Goal: Check status: Check status

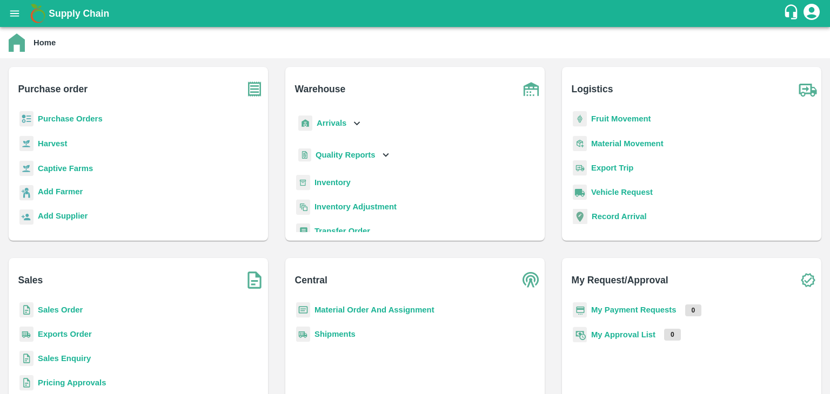
click at [73, 115] on b "Purchase Orders" at bounding box center [70, 119] width 65 height 9
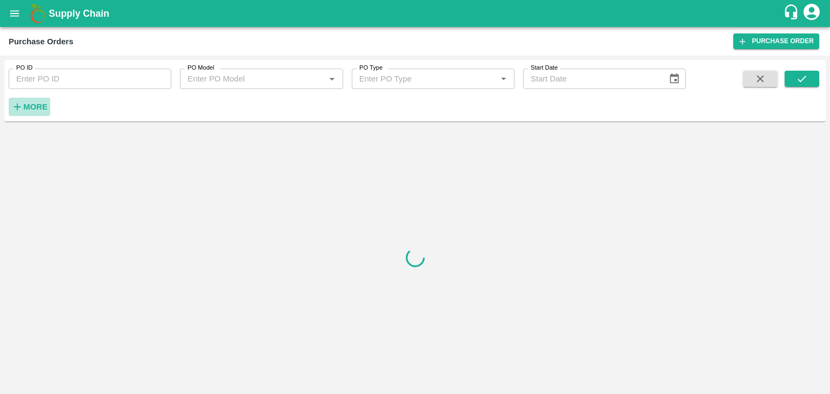
click at [28, 108] on strong "More" at bounding box center [35, 107] width 24 height 9
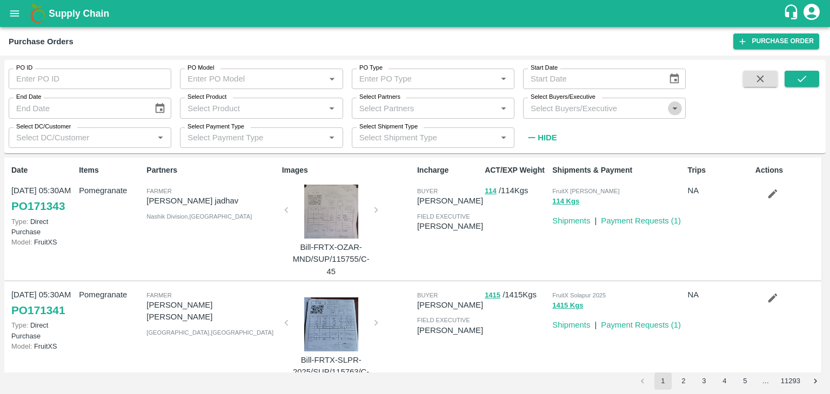
click at [675, 108] on icon "Open" at bounding box center [675, 109] width 5 height 3
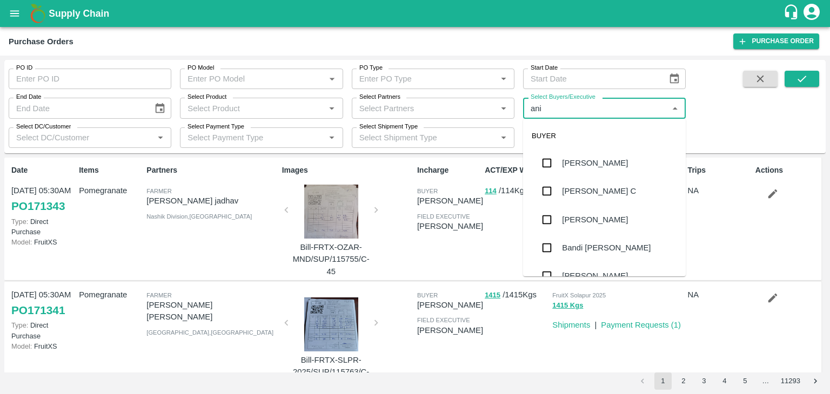
type input "anil"
click at [579, 167] on div "[PERSON_NAME]" at bounding box center [595, 163] width 66 height 12
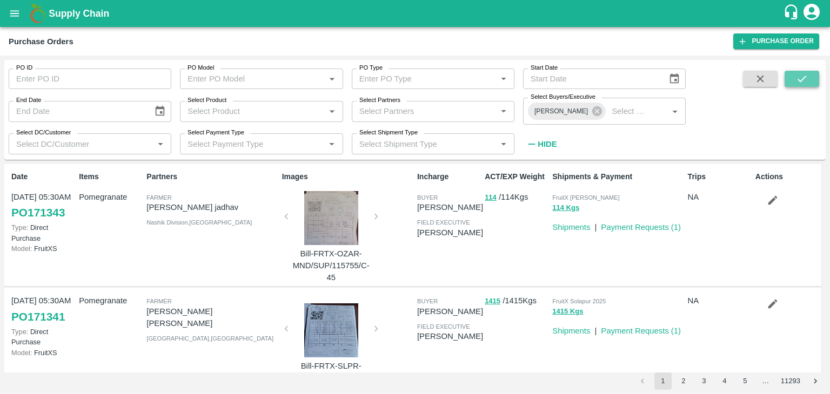
click at [808, 85] on button "submit" at bounding box center [801, 79] width 35 height 16
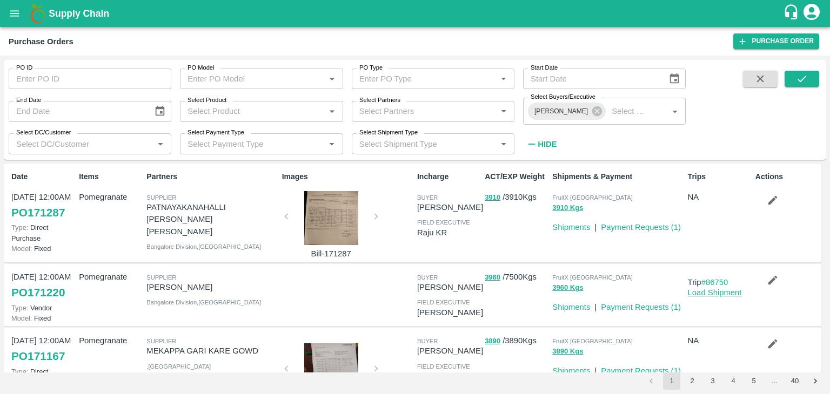
click at [340, 218] on div at bounding box center [331, 218] width 81 height 54
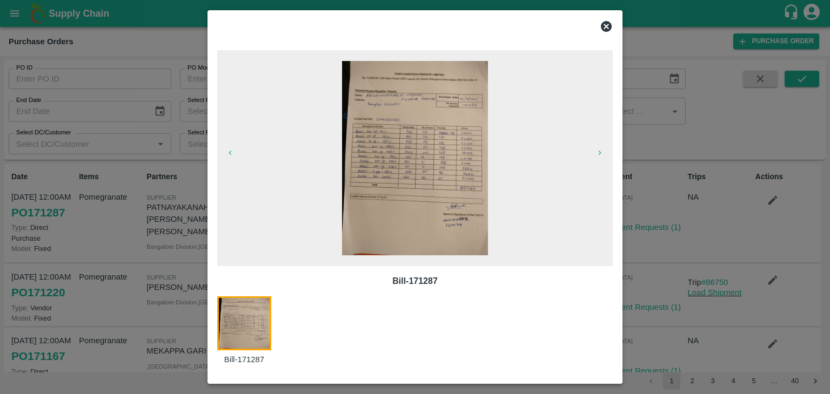
click at [428, 178] on img at bounding box center [415, 158] width 146 height 194
click at [607, 28] on icon at bounding box center [606, 26] width 13 height 13
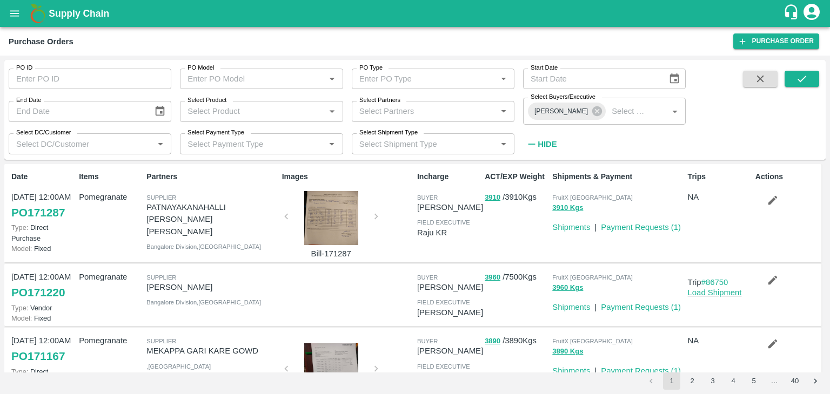
drag, startPoint x: 826, startPoint y: 181, endPoint x: 826, endPoint y: 202, distance: 21.1
click at [826, 202] on div "PO ID PO ID PO Model PO Model   * PO Type PO Type   * Start Date Start Date End…" at bounding box center [415, 225] width 830 height 339
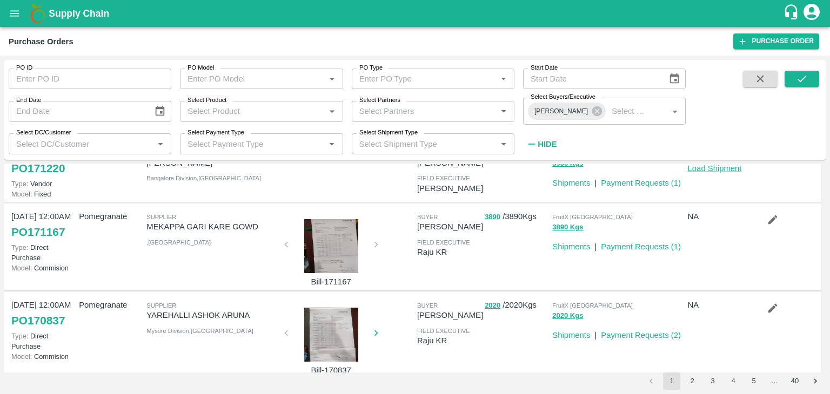
scroll to position [118, 0]
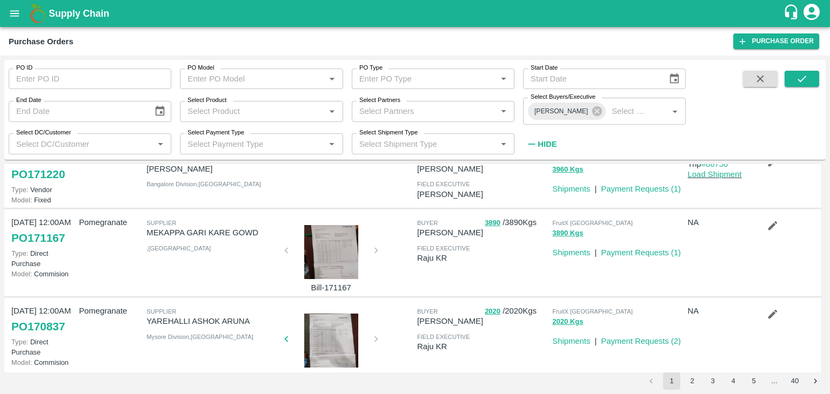
click at [347, 245] on div at bounding box center [331, 252] width 81 height 54
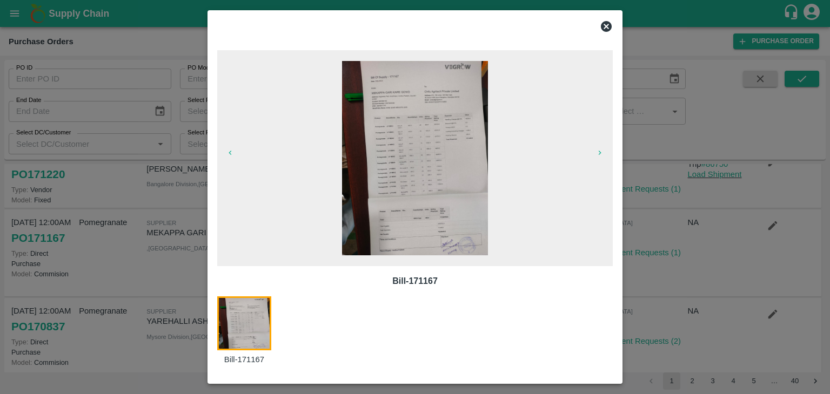
click at [409, 172] on img at bounding box center [415, 158] width 146 height 194
click at [603, 26] on icon at bounding box center [606, 26] width 11 height 11
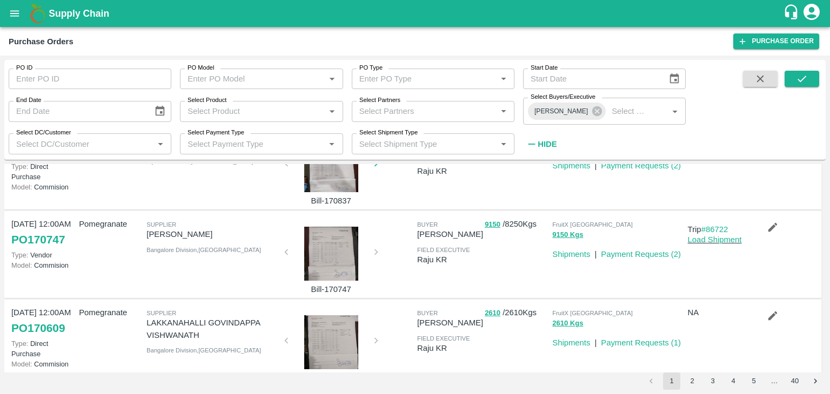
scroll to position [298, 0]
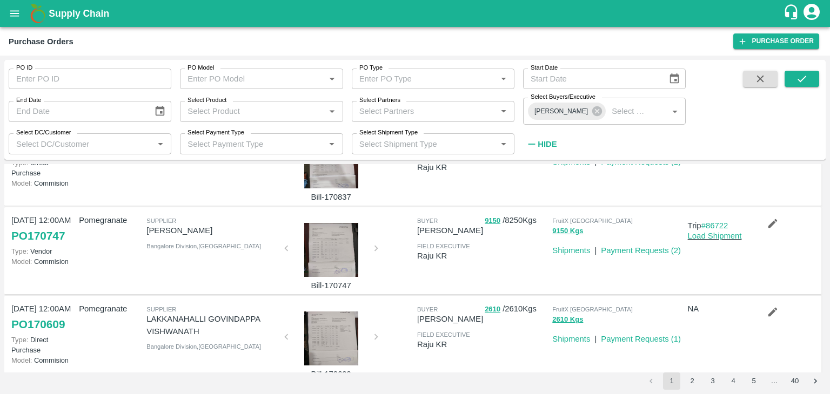
click at [318, 254] on div at bounding box center [331, 250] width 81 height 54
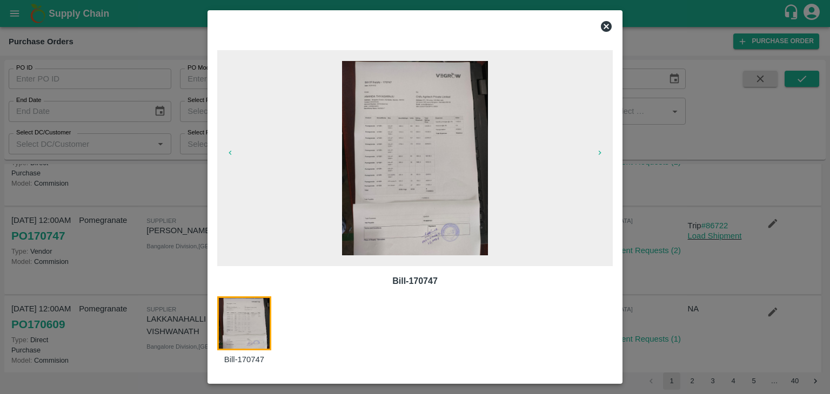
click at [411, 187] on img at bounding box center [415, 158] width 146 height 194
click at [606, 26] on icon at bounding box center [606, 26] width 13 height 13
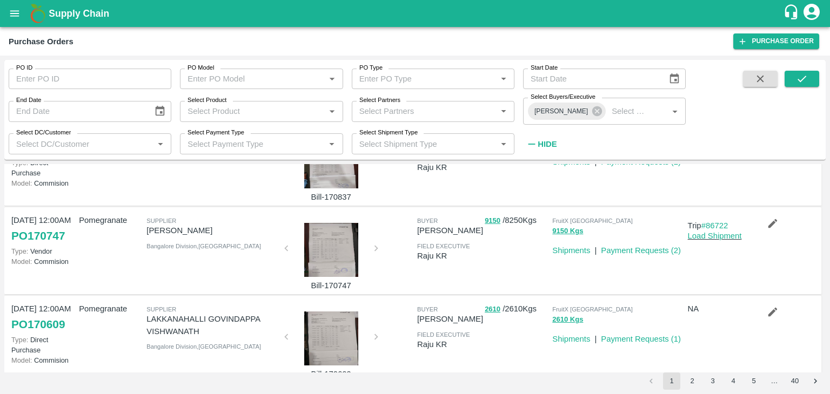
drag, startPoint x: 820, startPoint y: 240, endPoint x: 824, endPoint y: 245, distance: 5.7
click at [824, 245] on div "Date [DATE] 12:00AM PO 171287 Type: Direct Purchase Model: Fixed Items Pomegran…" at bounding box center [414, 268] width 821 height 209
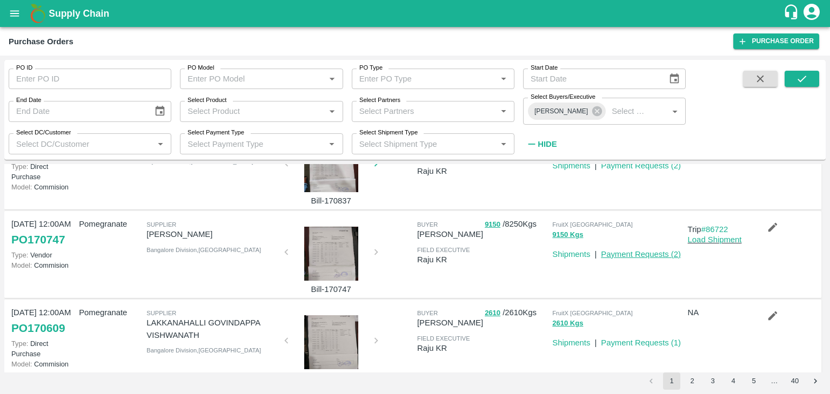
click at [640, 254] on link "Payment Requests ( 2 )" at bounding box center [641, 254] width 80 height 9
click at [346, 255] on div at bounding box center [331, 254] width 81 height 54
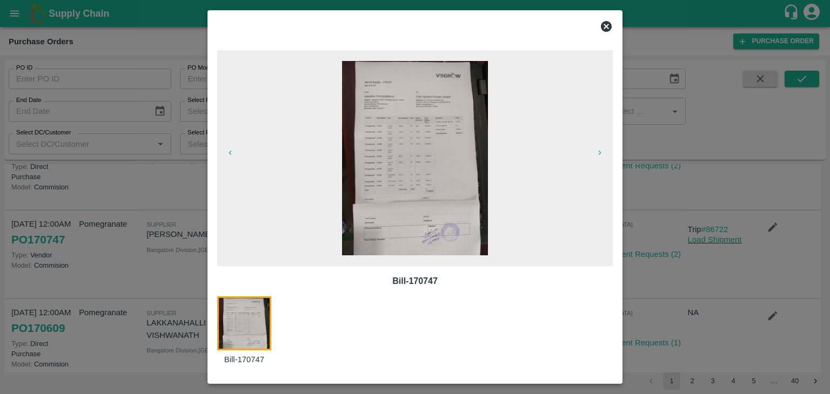
click at [448, 167] on img at bounding box center [415, 158] width 146 height 194
click at [606, 25] on icon at bounding box center [606, 26] width 11 height 11
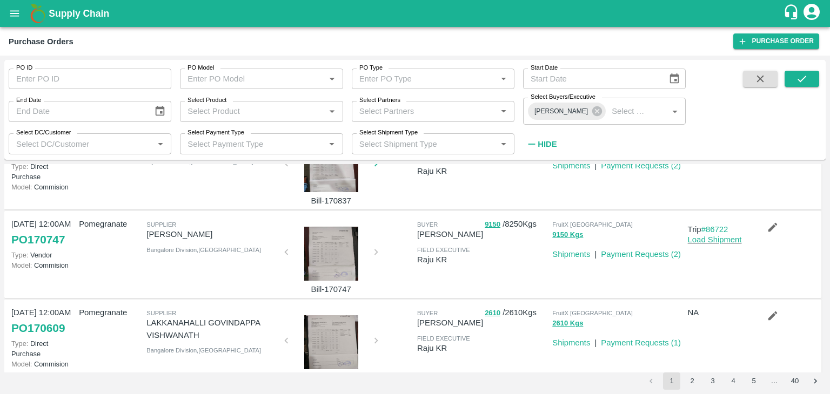
click at [829, 269] on div "PO ID PO ID PO Model PO Model   * PO Type PO Type   * Start Date Start Date End…" at bounding box center [415, 225] width 830 height 339
drag, startPoint x: 829, startPoint y: 269, endPoint x: 824, endPoint y: 264, distance: 6.5
click at [824, 264] on div "PO ID PO ID PO Model PO Model   * PO Type PO Type   * Start Date Start Date End…" at bounding box center [415, 225] width 830 height 339
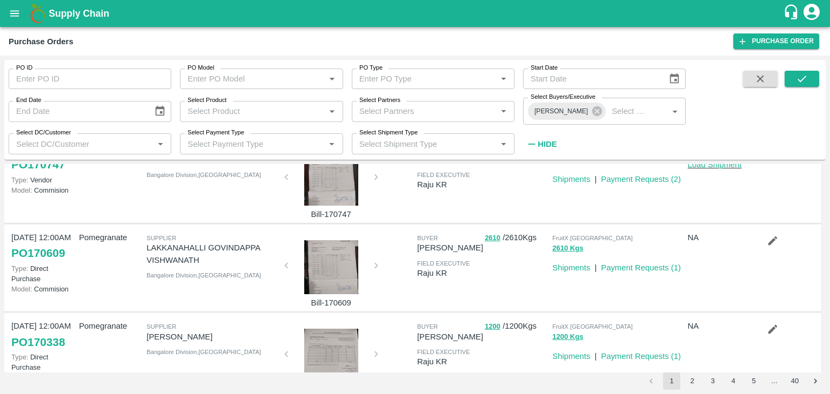
scroll to position [371, 0]
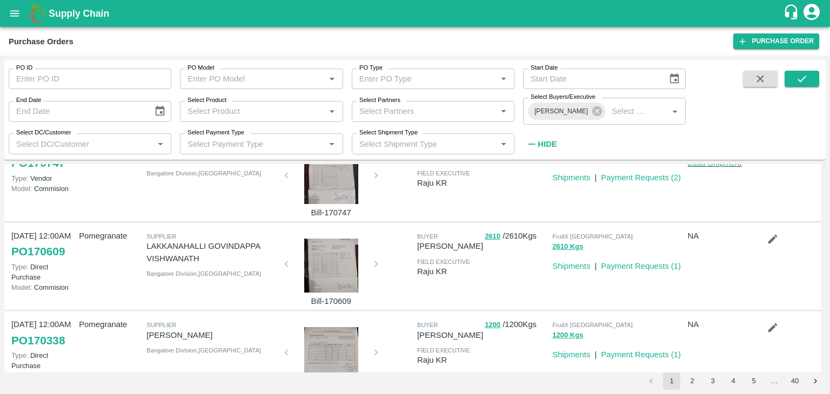
click at [334, 265] on div at bounding box center [331, 266] width 81 height 54
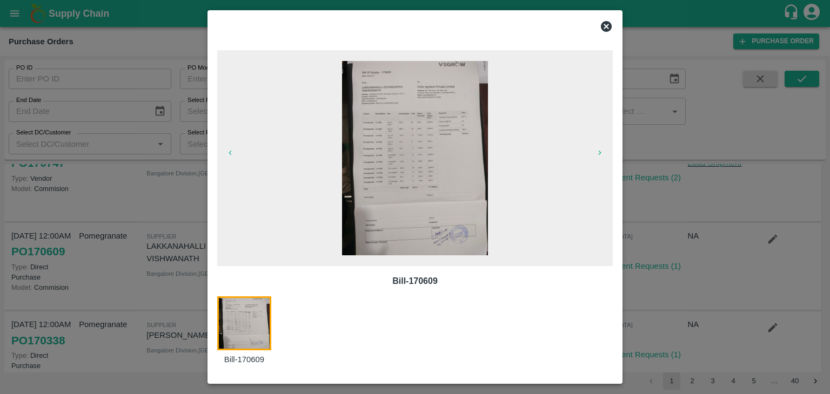
click at [434, 129] on img at bounding box center [415, 158] width 146 height 194
click at [606, 26] on icon at bounding box center [606, 26] width 13 height 13
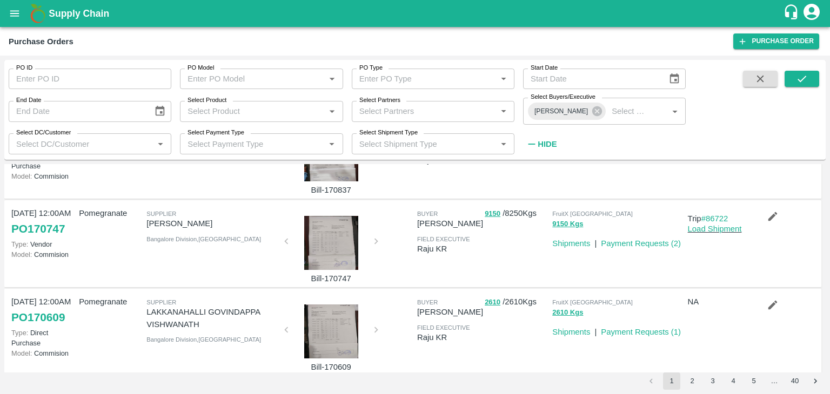
scroll to position [299, 0]
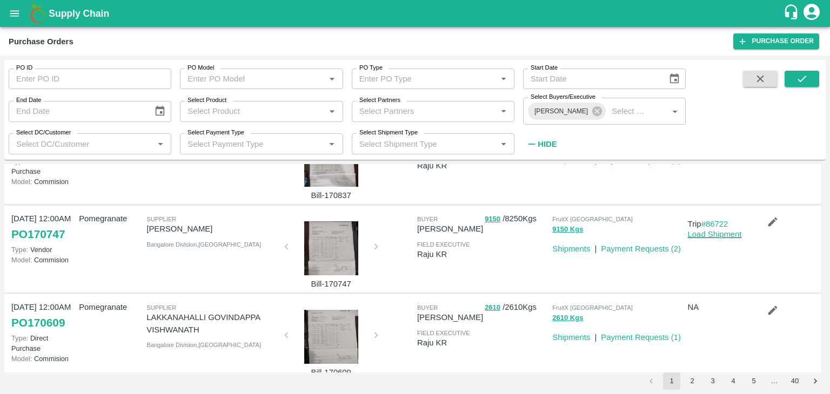
drag, startPoint x: 826, startPoint y: 279, endPoint x: 824, endPoint y: 270, distance: 9.3
click at [824, 270] on div "PO ID PO ID PO Model PO Model   * PO Type PO Type   * Start Date Start Date End…" at bounding box center [415, 225] width 830 height 339
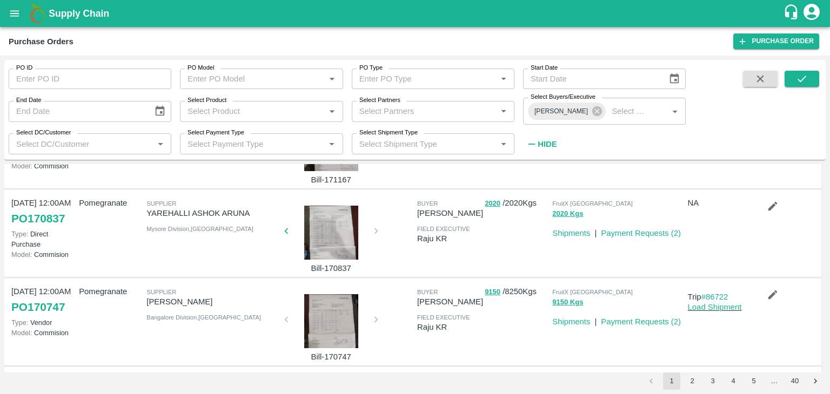
scroll to position [228, 0]
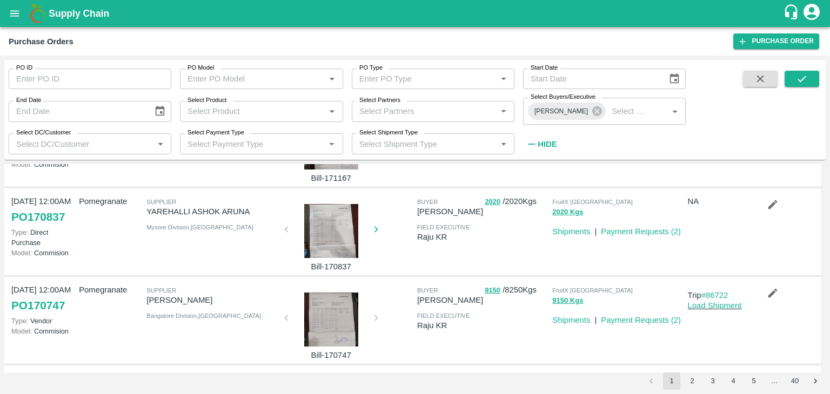
click at [341, 243] on div at bounding box center [331, 231] width 81 height 54
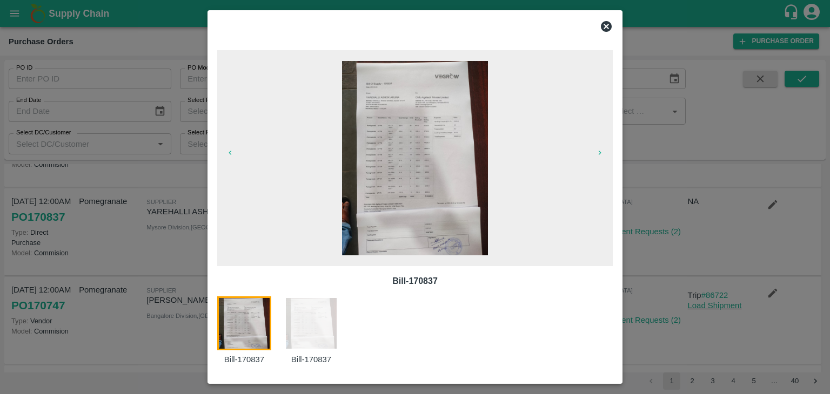
click at [456, 152] on img at bounding box center [415, 158] width 146 height 194
click at [603, 26] on icon at bounding box center [606, 26] width 11 height 11
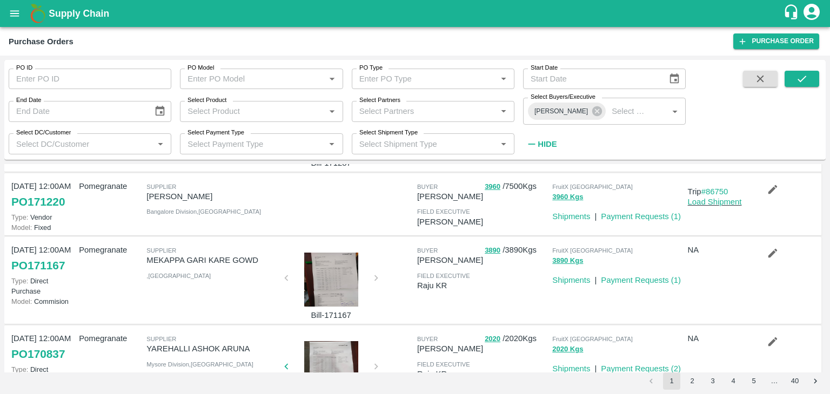
scroll to position [88, 0]
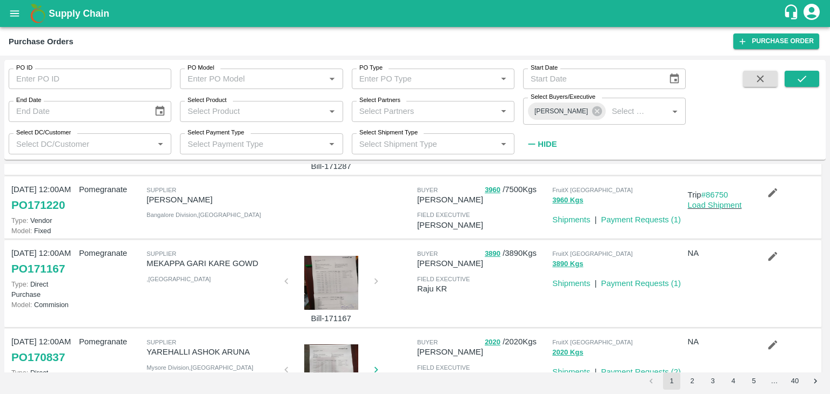
click at [338, 277] on div at bounding box center [331, 283] width 81 height 54
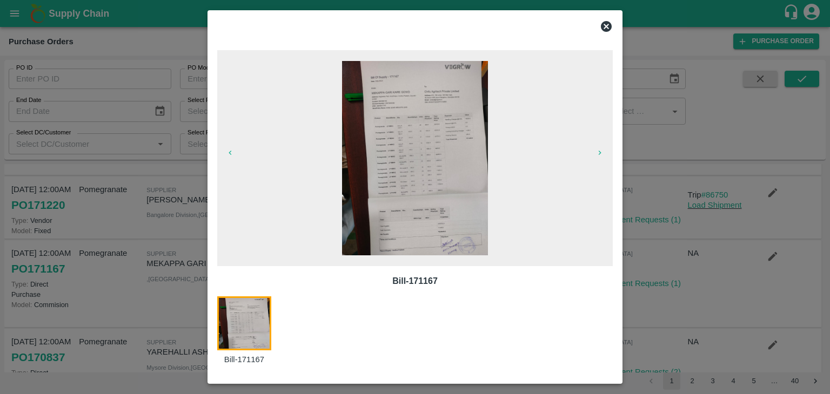
click at [478, 155] on img at bounding box center [415, 158] width 146 height 194
click at [606, 28] on icon at bounding box center [606, 26] width 11 height 11
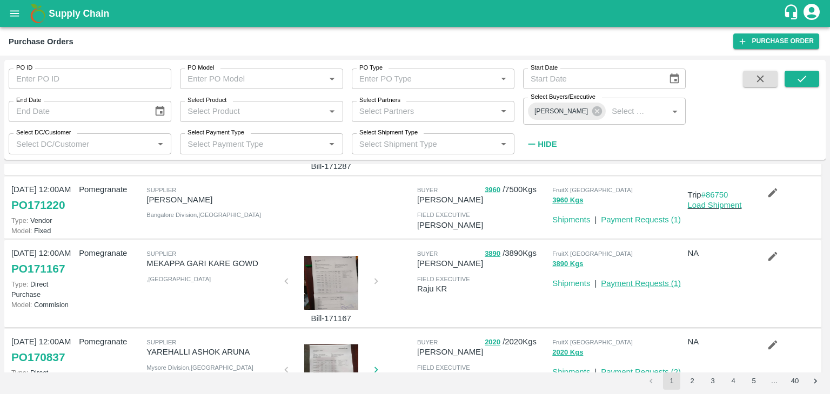
click at [648, 279] on link "Payment Requests ( 1 )" at bounding box center [641, 283] width 80 height 9
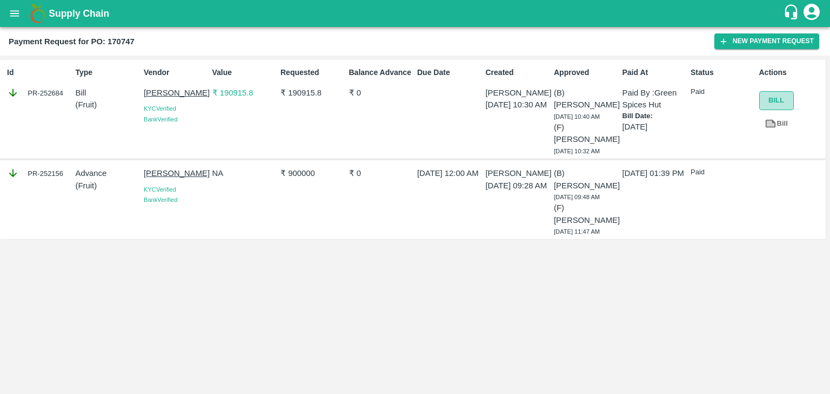
click at [774, 109] on button "Bill" at bounding box center [776, 100] width 35 height 19
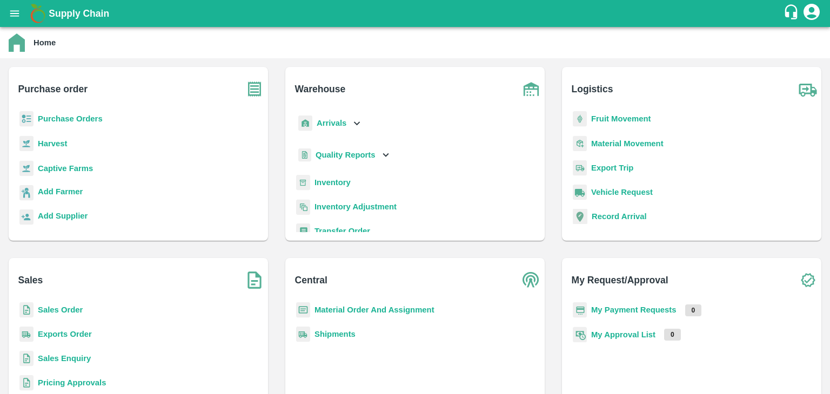
click at [86, 122] on b "Purchase Orders" at bounding box center [70, 119] width 65 height 9
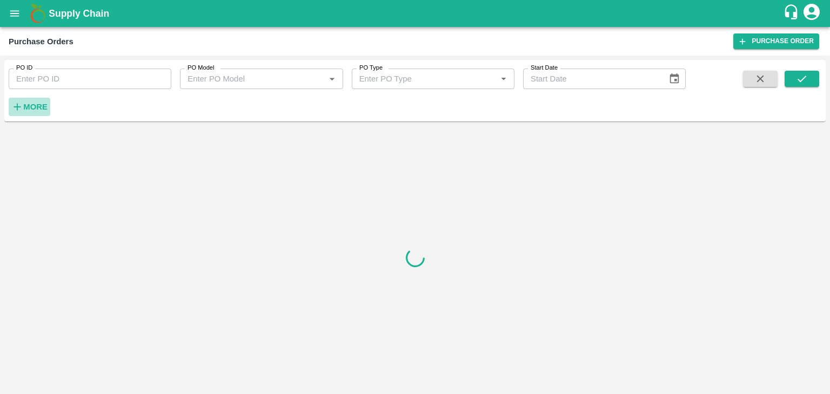
click at [37, 108] on strong "More" at bounding box center [35, 107] width 24 height 9
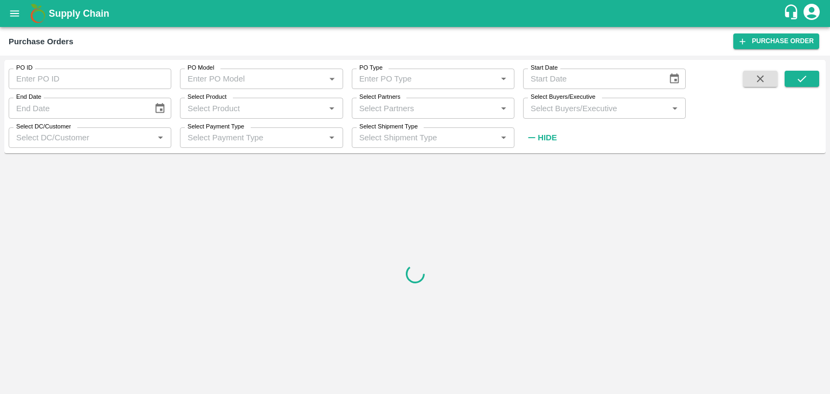
drag, startPoint x: 829, startPoint y: 96, endPoint x: 829, endPoint y: 111, distance: 15.1
click at [829, 111] on div "PO ID PO ID PO Model PO Model   * PO Type PO Type   * Start Date Start Date End…" at bounding box center [415, 225] width 830 height 339
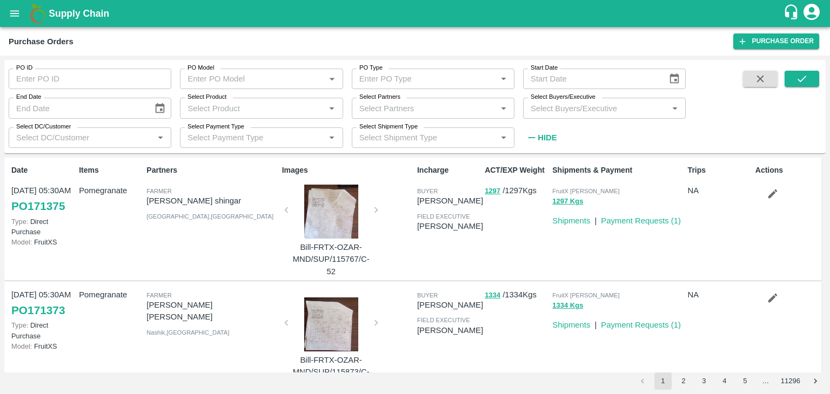
click at [826, 170] on div "PO ID PO ID PO Model PO Model   * PO Type PO Type   * Start Date Start Date End…" at bounding box center [415, 225] width 830 height 339
click at [676, 108] on icon "Open" at bounding box center [675, 109] width 5 height 3
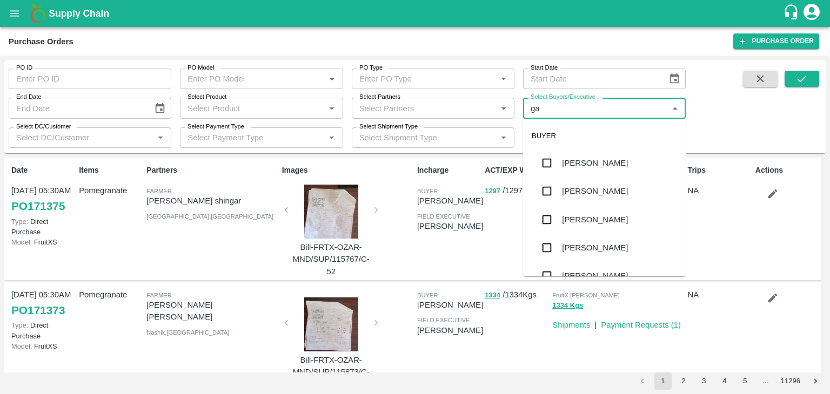
type input "g"
type input "b"
type input "anil"
click at [629, 165] on div "[PERSON_NAME]" at bounding box center [604, 163] width 163 height 28
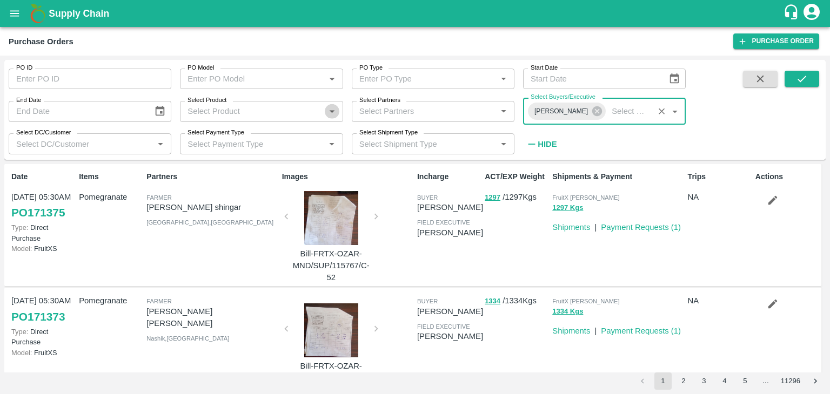
click at [330, 111] on icon "Open" at bounding box center [332, 112] width 5 height 3
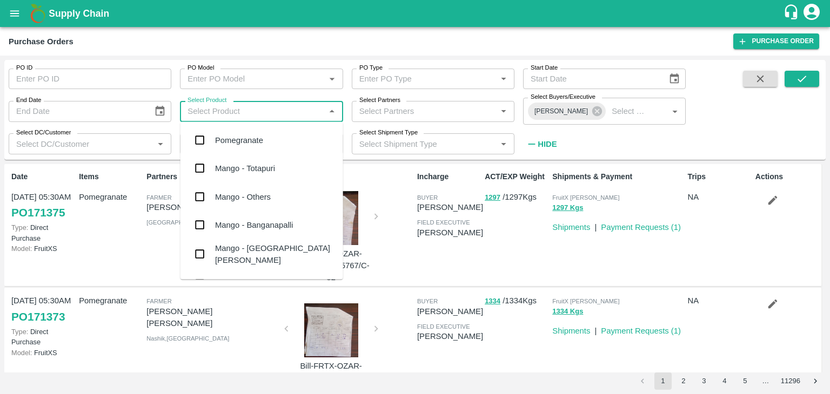
click at [312, 139] on div "Pomegranate" at bounding box center [261, 140] width 163 height 28
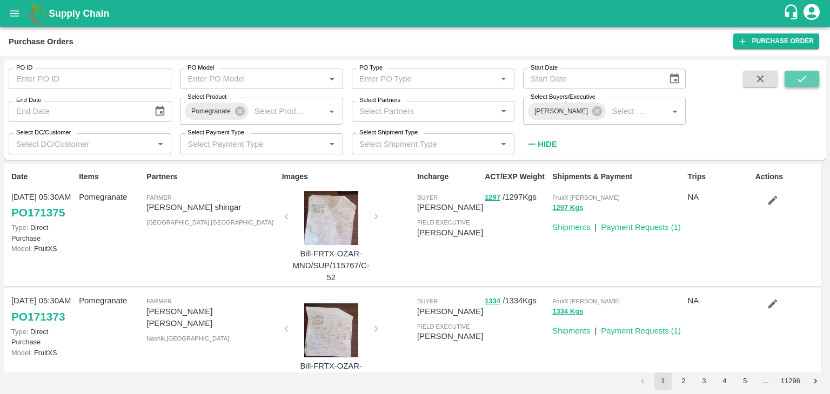
click at [802, 78] on icon "submit" at bounding box center [802, 79] width 12 height 12
